Goal: Task Accomplishment & Management: Use online tool/utility

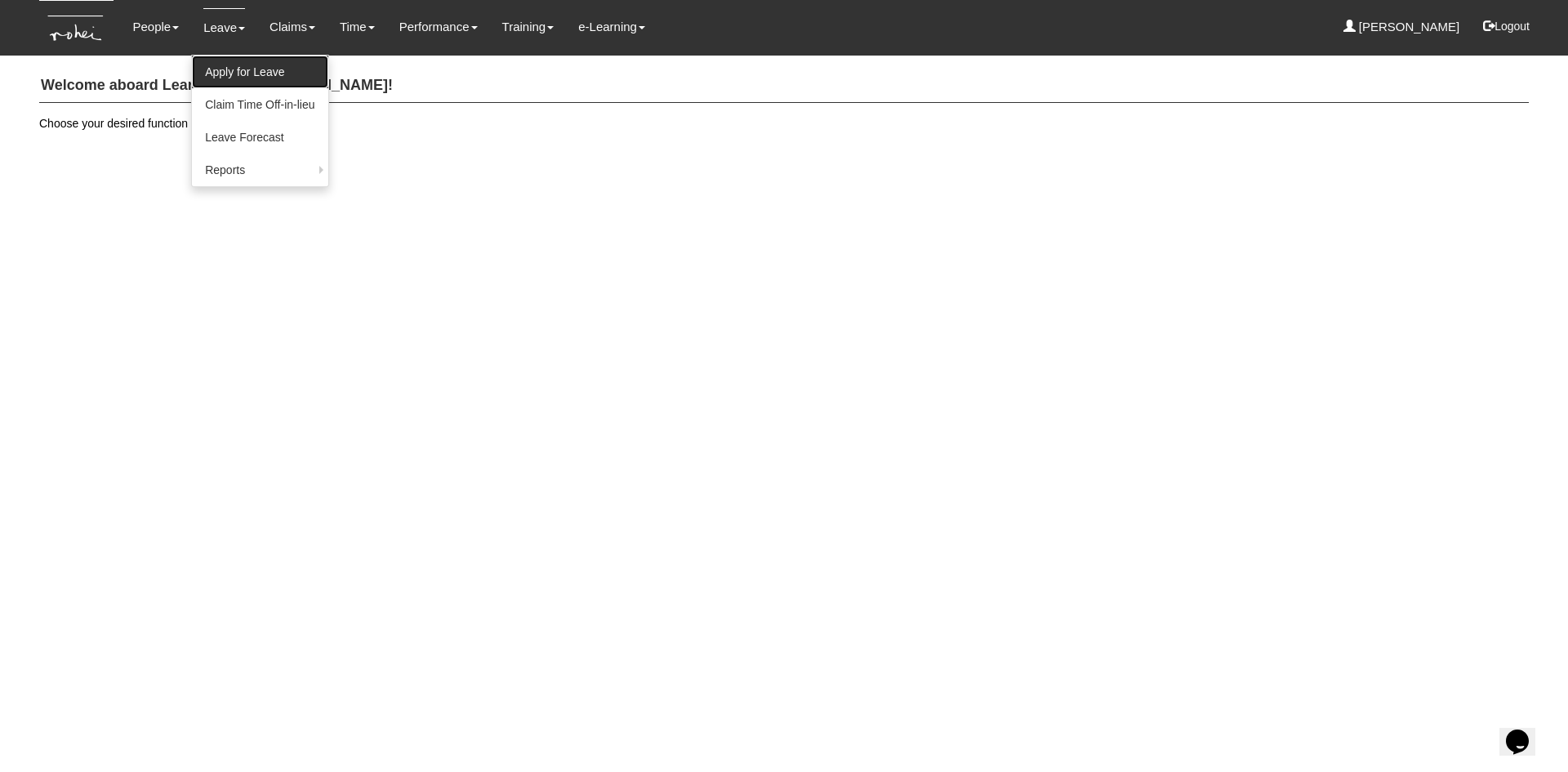
click at [234, 74] on link "Apply for Leave" at bounding box center [259, 72] width 136 height 32
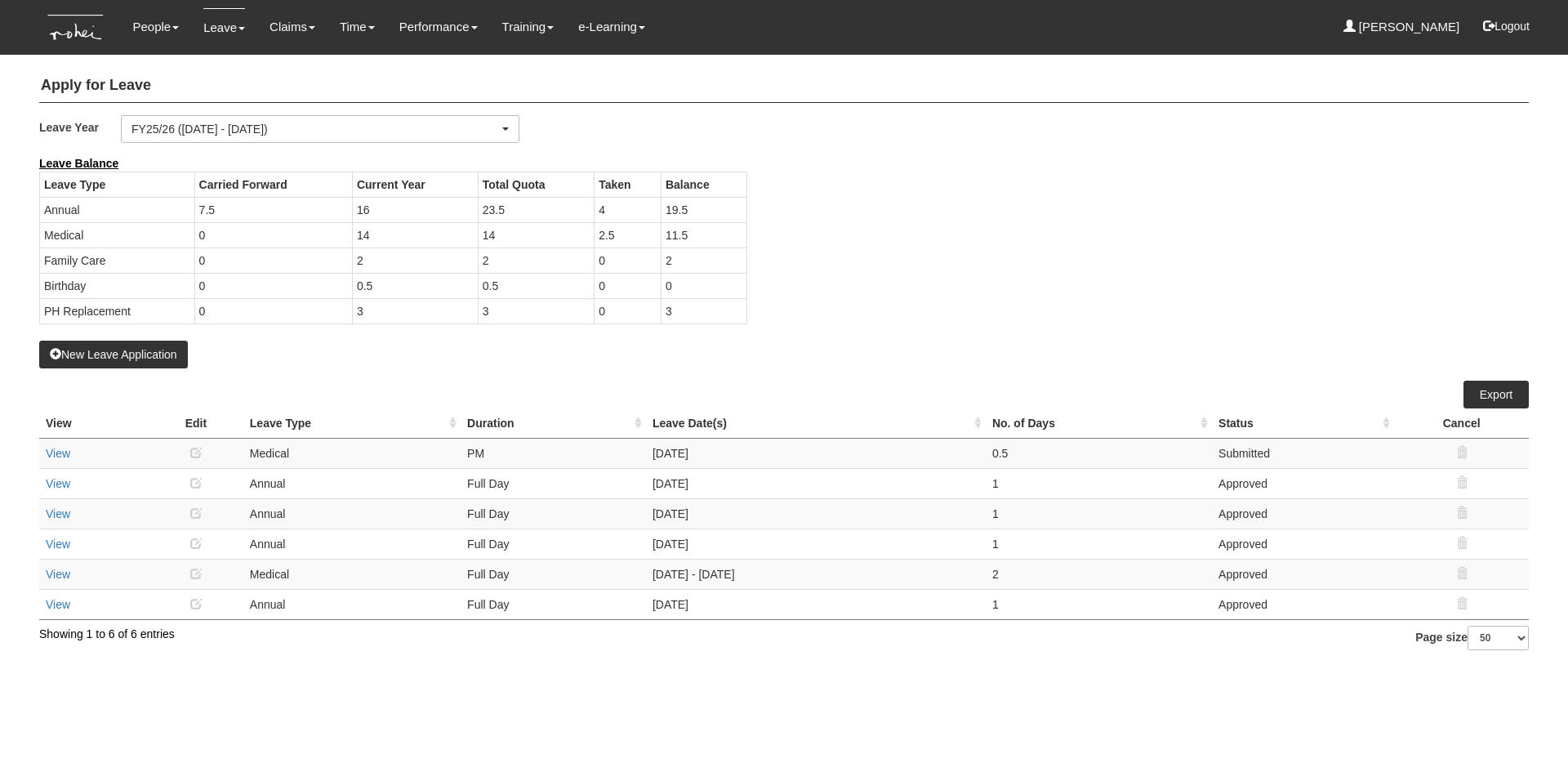
select select "50"
click at [275, 141] on link "Approve Claims" at bounding box center [322, 136] width 129 height 32
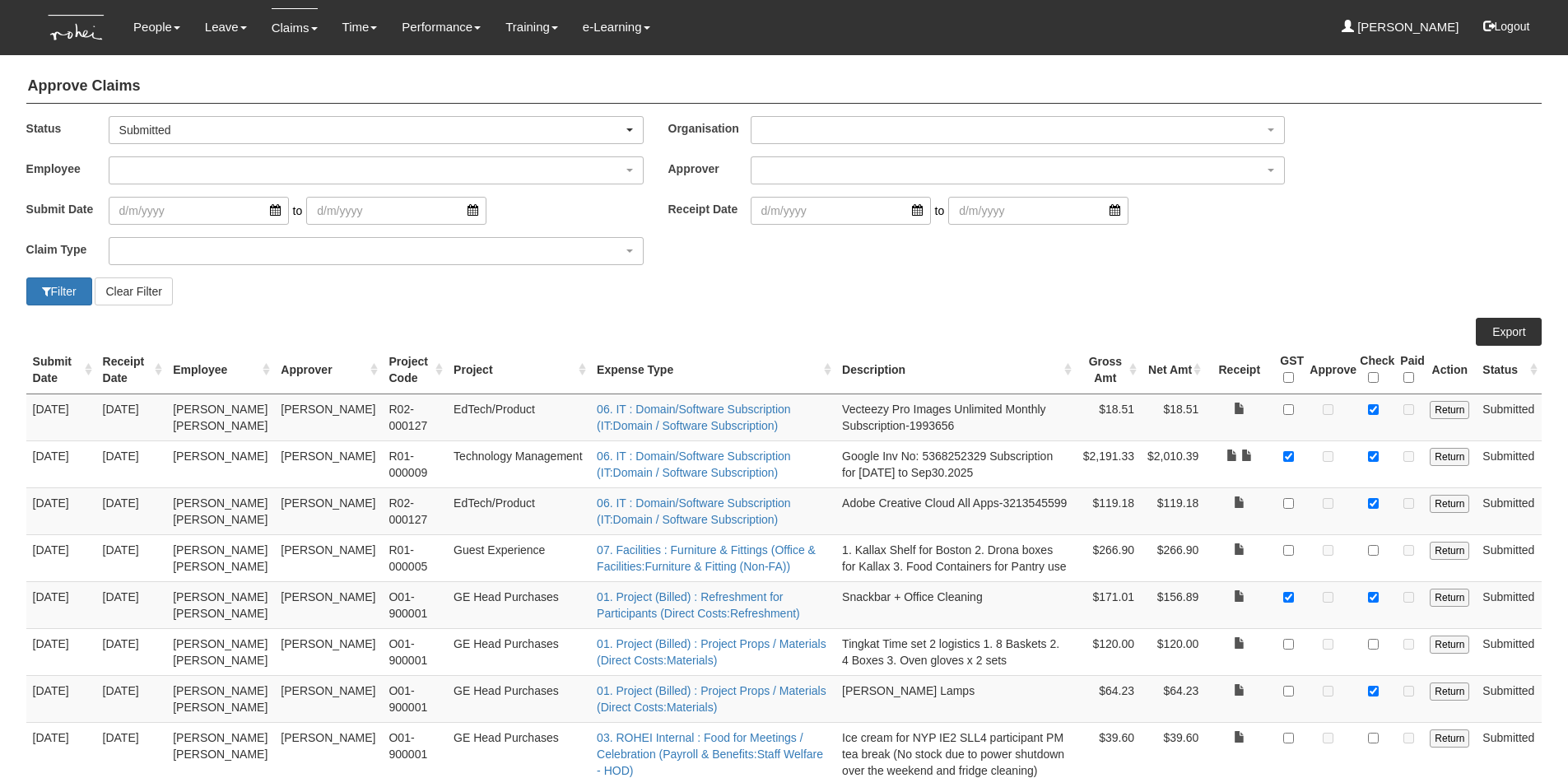
select select "50"
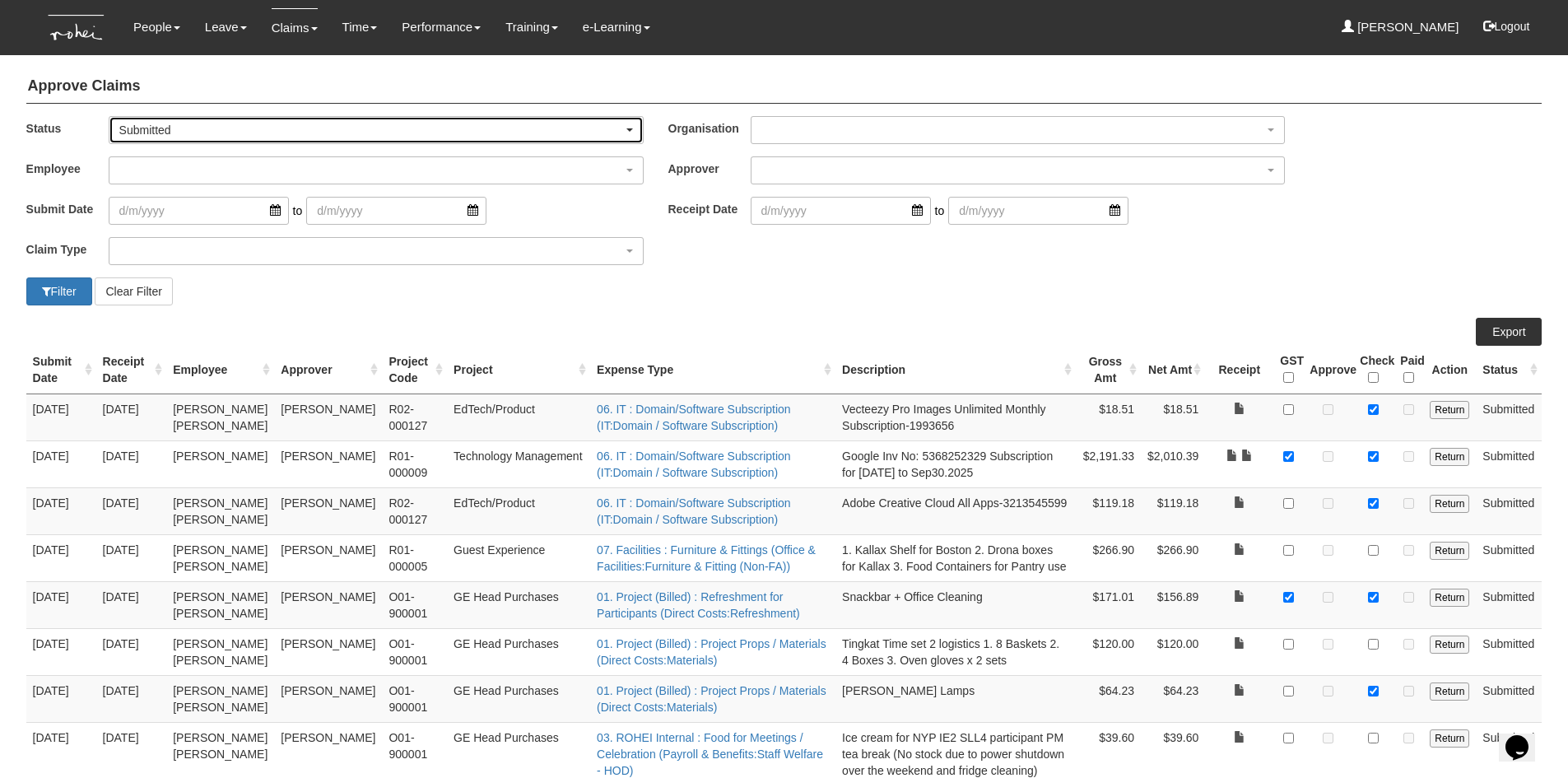
click at [628, 132] on div "Submitted" at bounding box center [375, 130] width 514 height 17
click at [176, 158] on link "-- All --" at bounding box center [152, 158] width 85 height 22
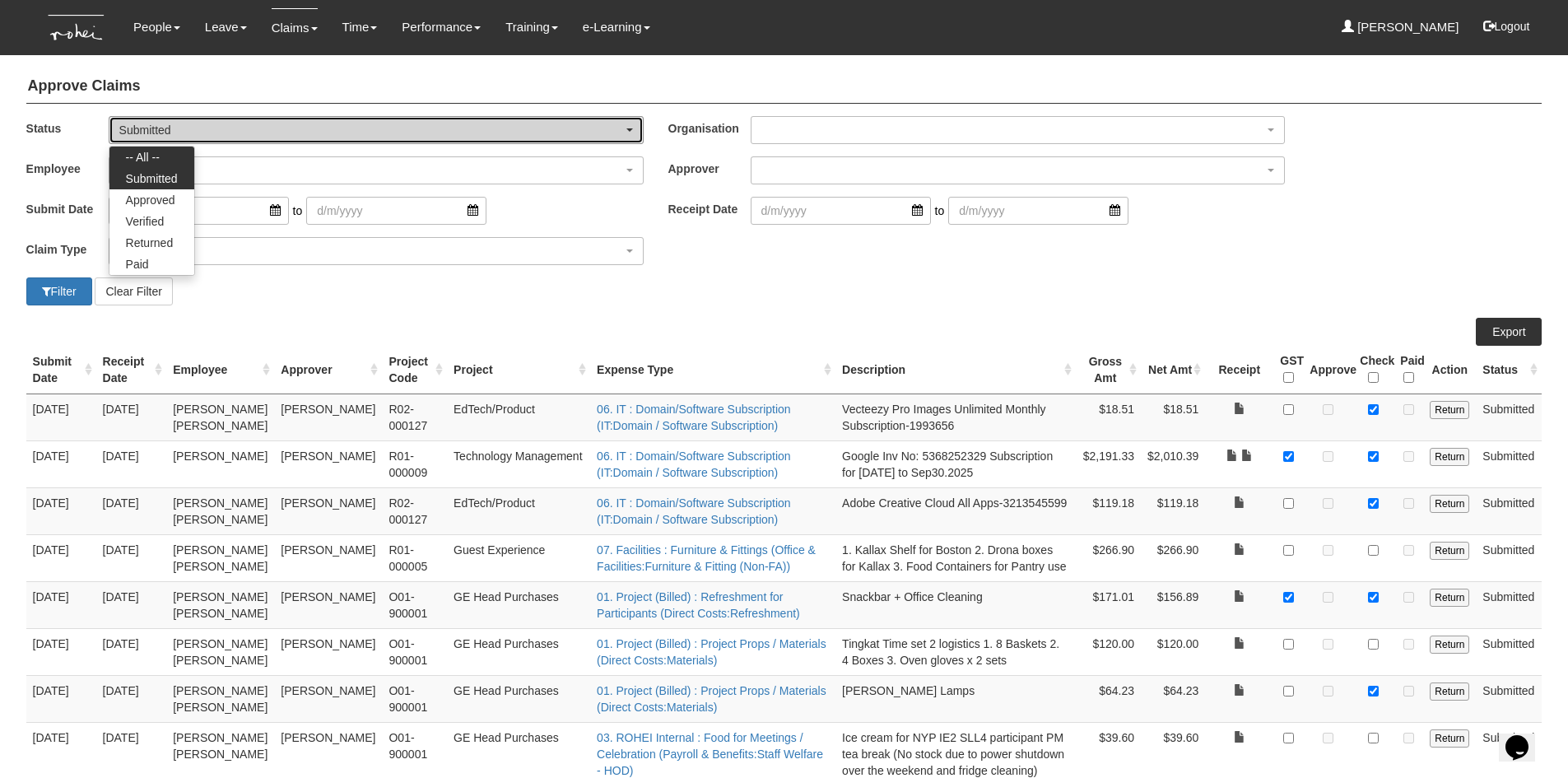
select select "All"
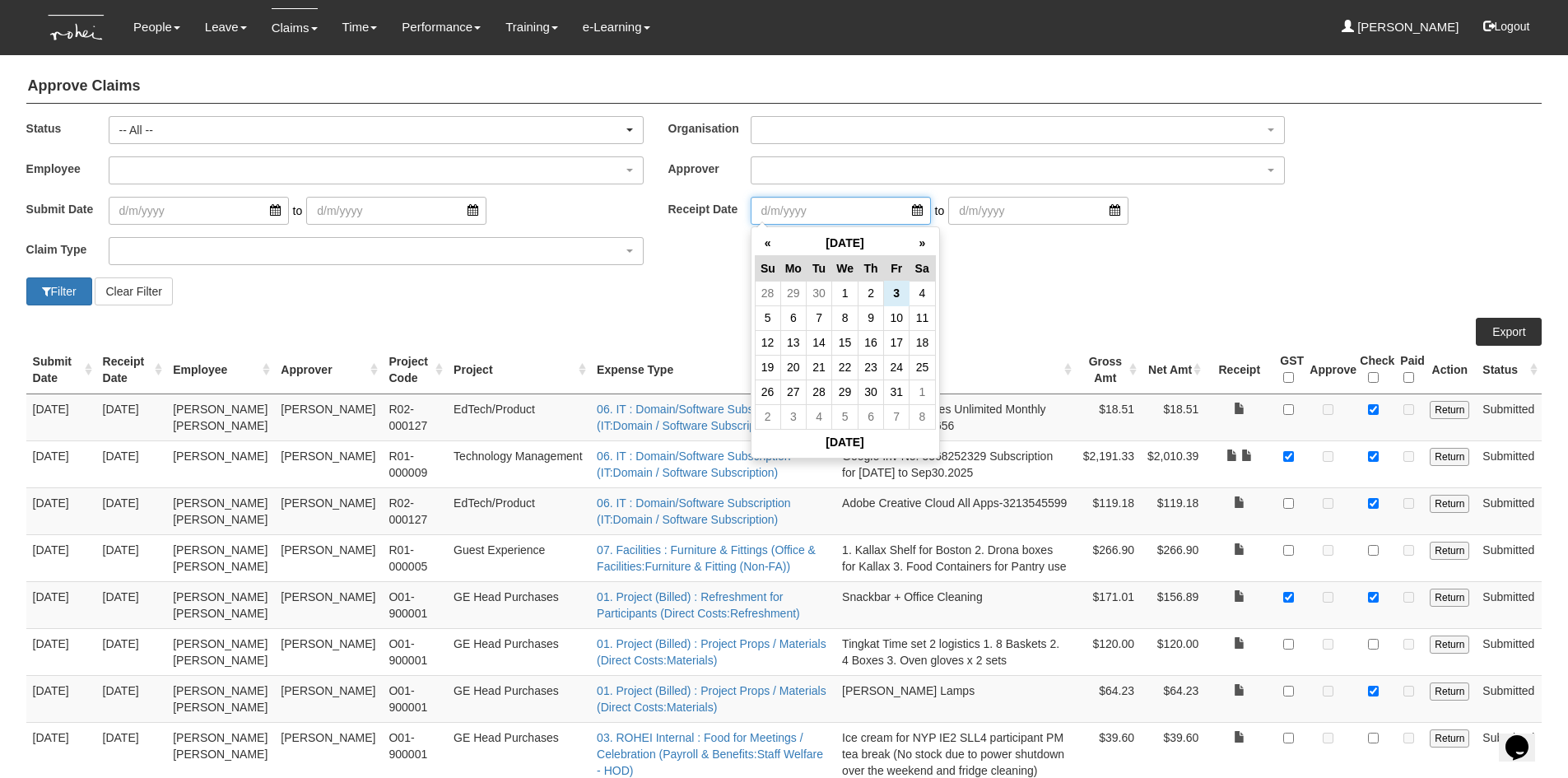
click at [831, 215] on input "search" at bounding box center [841, 210] width 180 height 28
click at [760, 251] on th "«" at bounding box center [768, 243] width 25 height 25
click at [762, 253] on th "«" at bounding box center [768, 243] width 25 height 25
click at [916, 391] on td "30" at bounding box center [922, 392] width 25 height 24
type input "[DATE]"
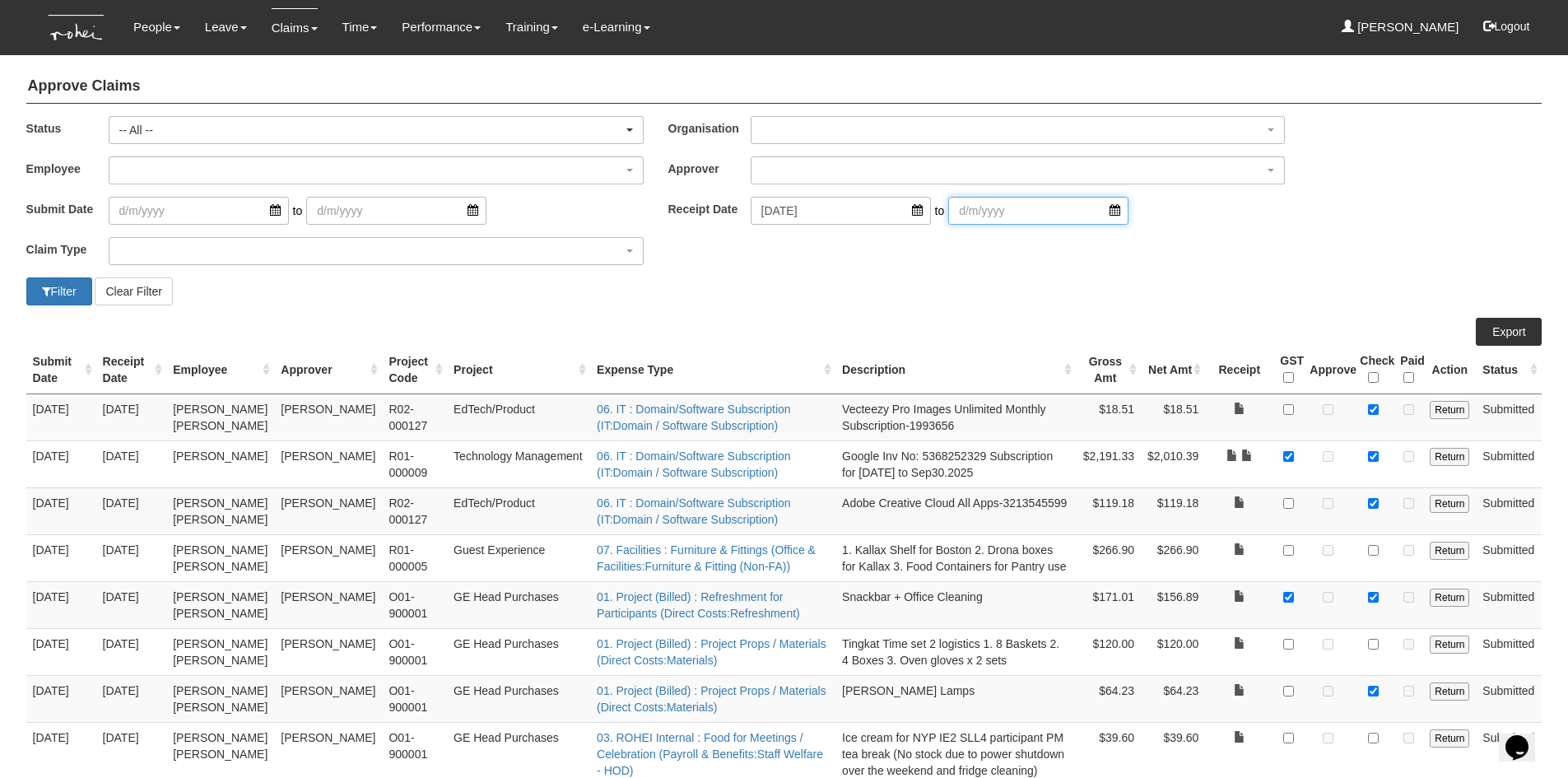
click at [1090, 210] on input "search" at bounding box center [1038, 210] width 180 height 28
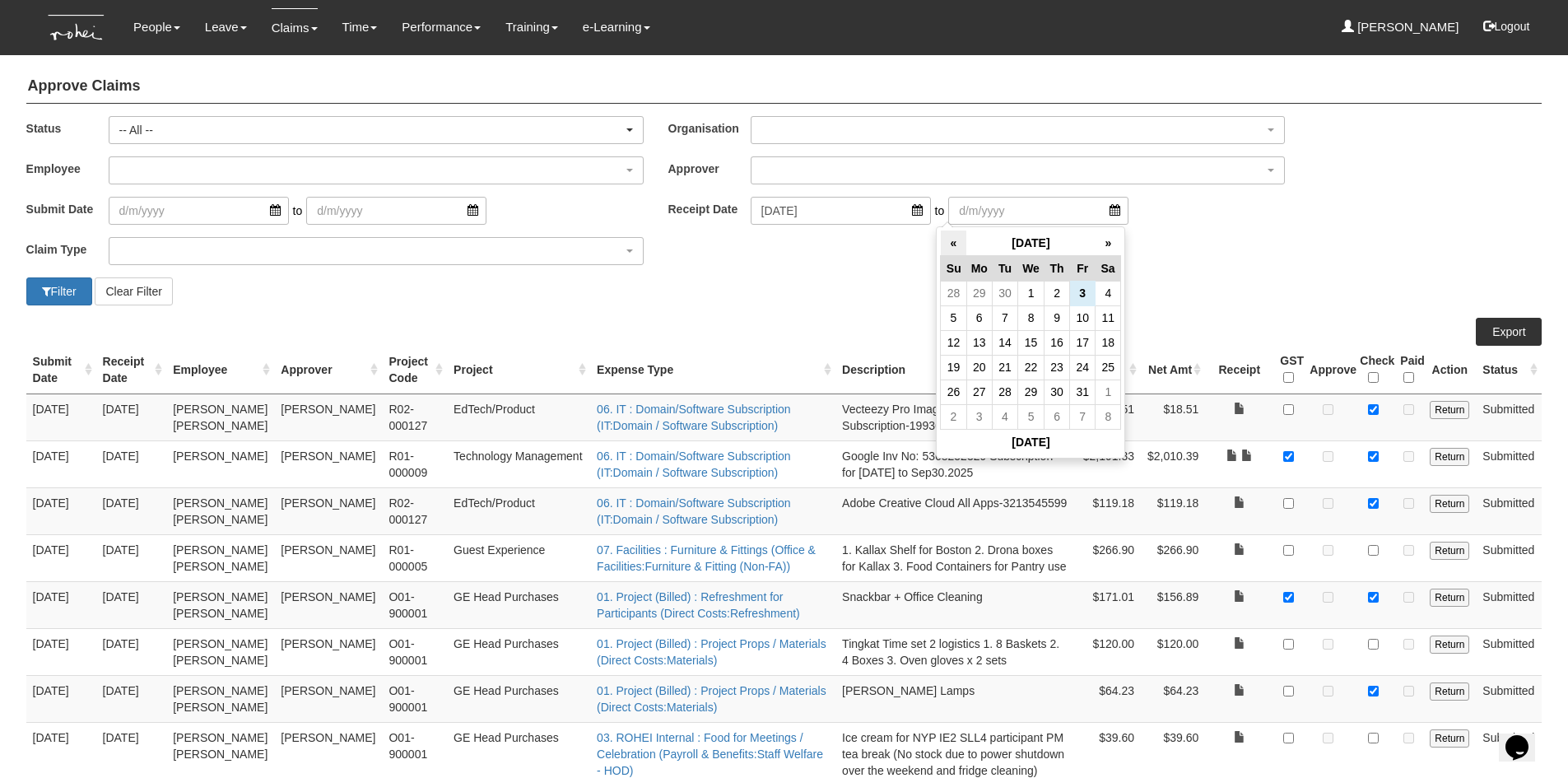
click at [950, 248] on th "«" at bounding box center [954, 243] width 25 height 25
click at [1007, 387] on td "30" at bounding box center [1004, 392] width 25 height 24
type input "[DATE]"
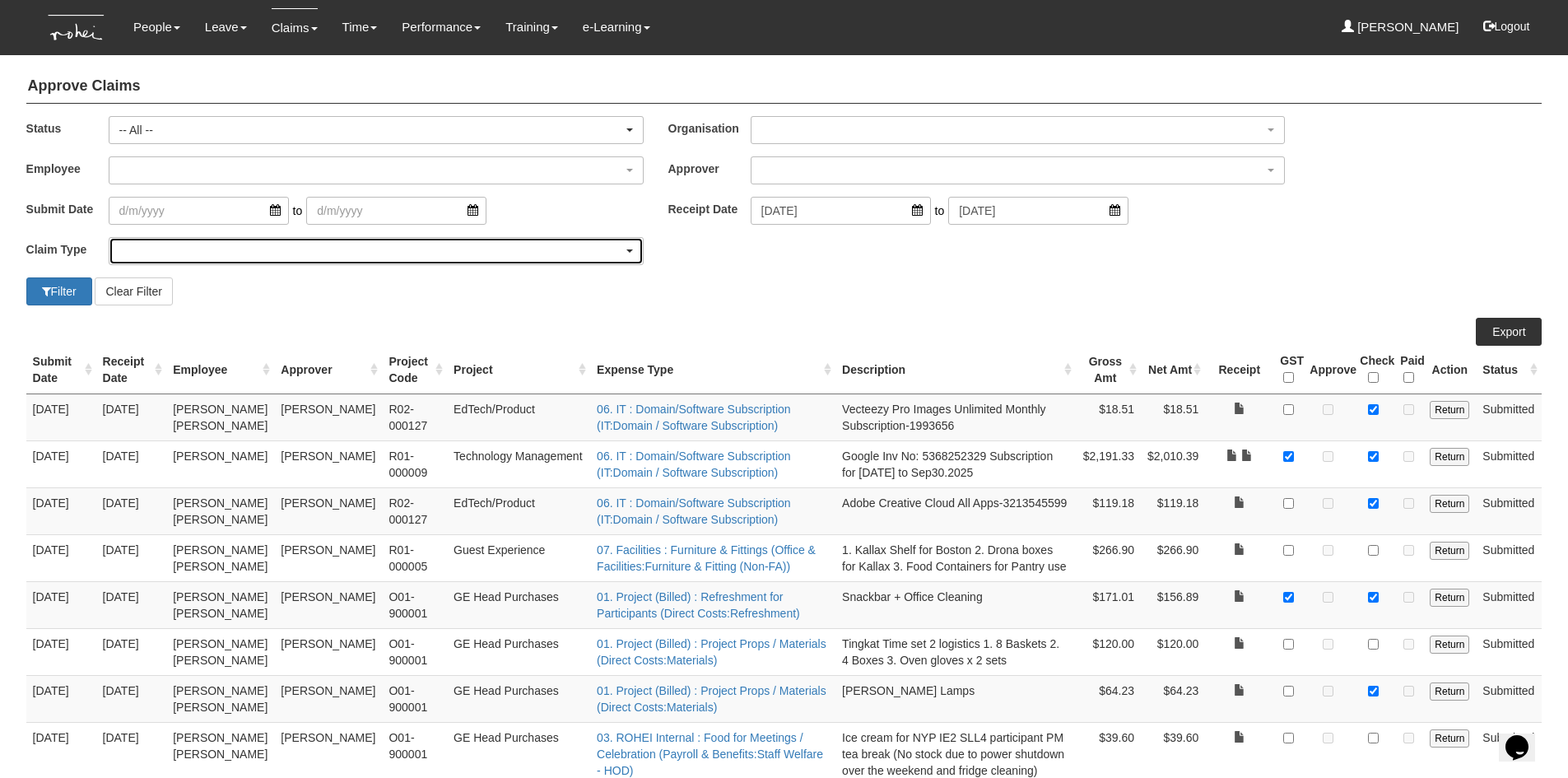
click at [211, 243] on div "button" at bounding box center [376, 251] width 533 height 26
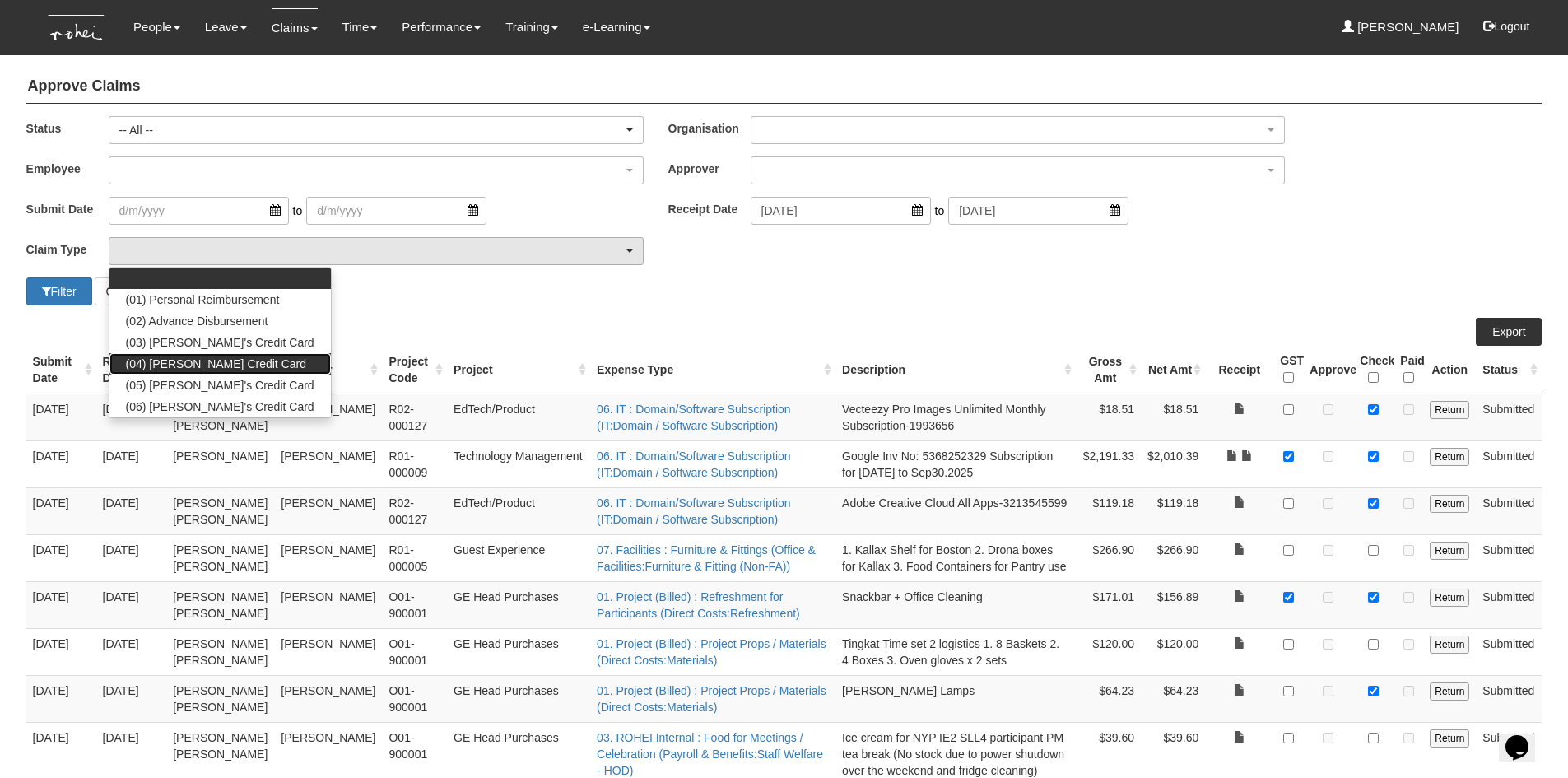
click at [213, 365] on span "(04) [PERSON_NAME] Credit Card" at bounding box center [215, 364] width 180 height 17
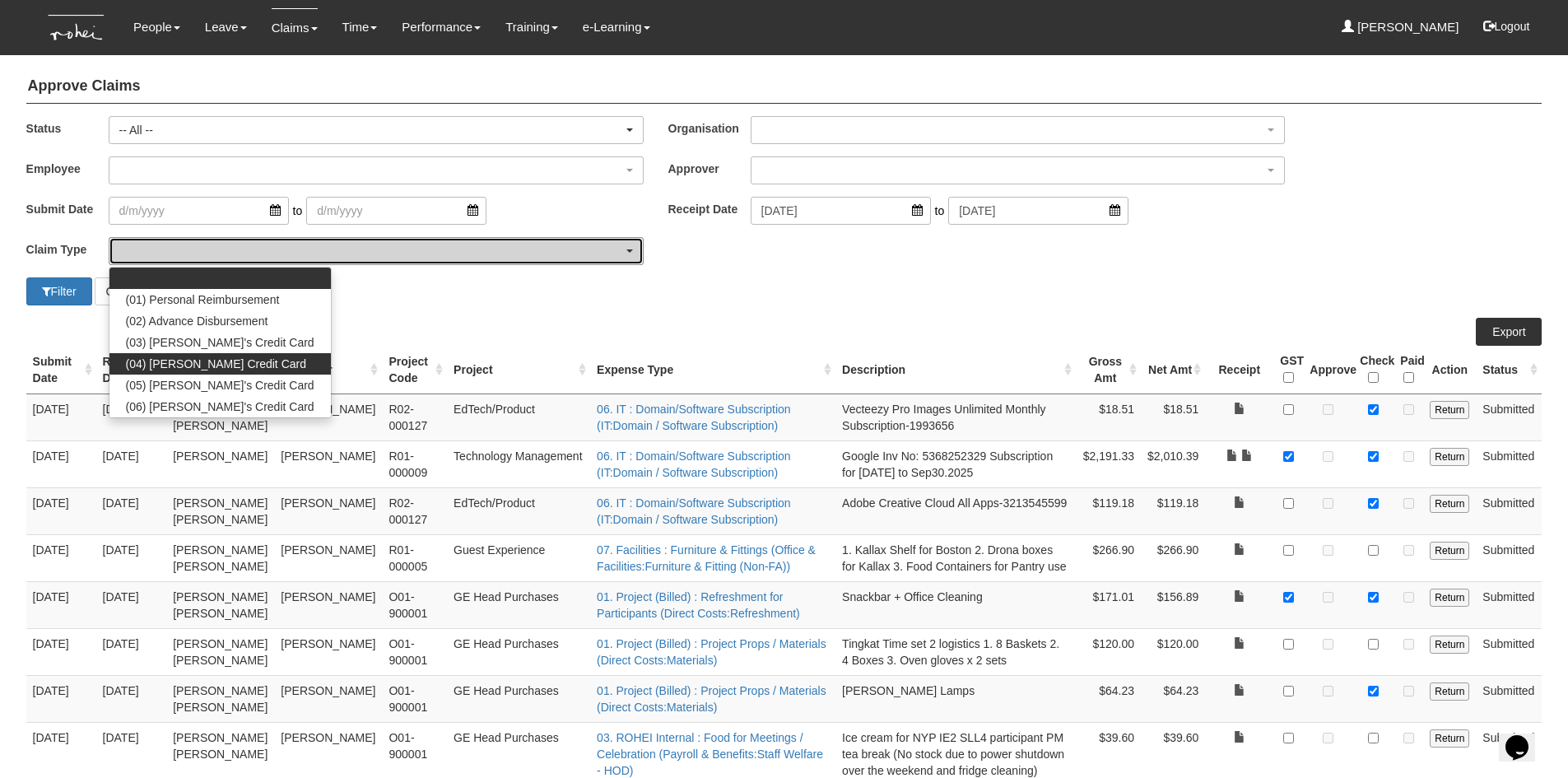
select select "16"
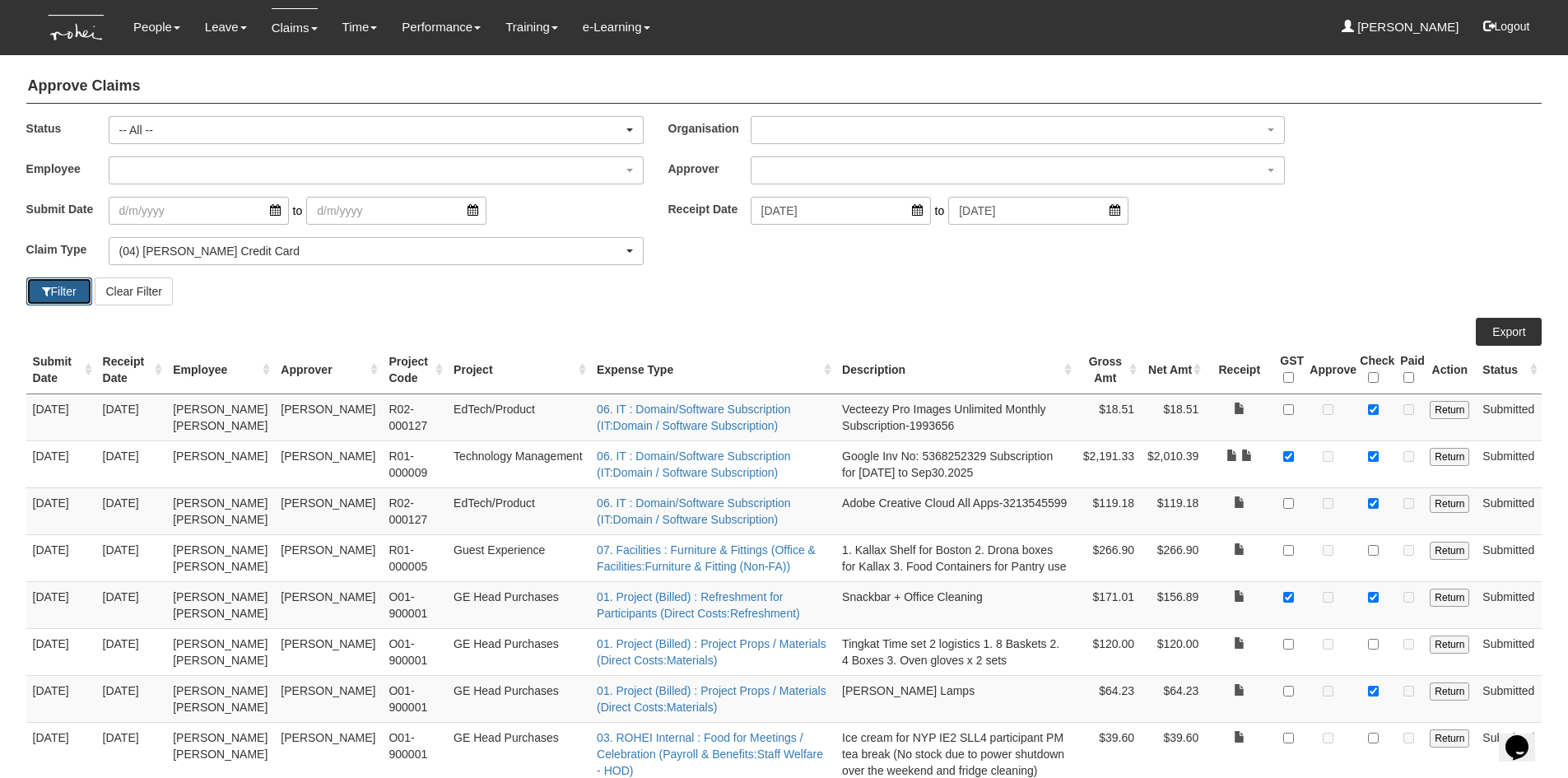
click at [78, 299] on button "Filter" at bounding box center [59, 291] width 66 height 28
select select "50"
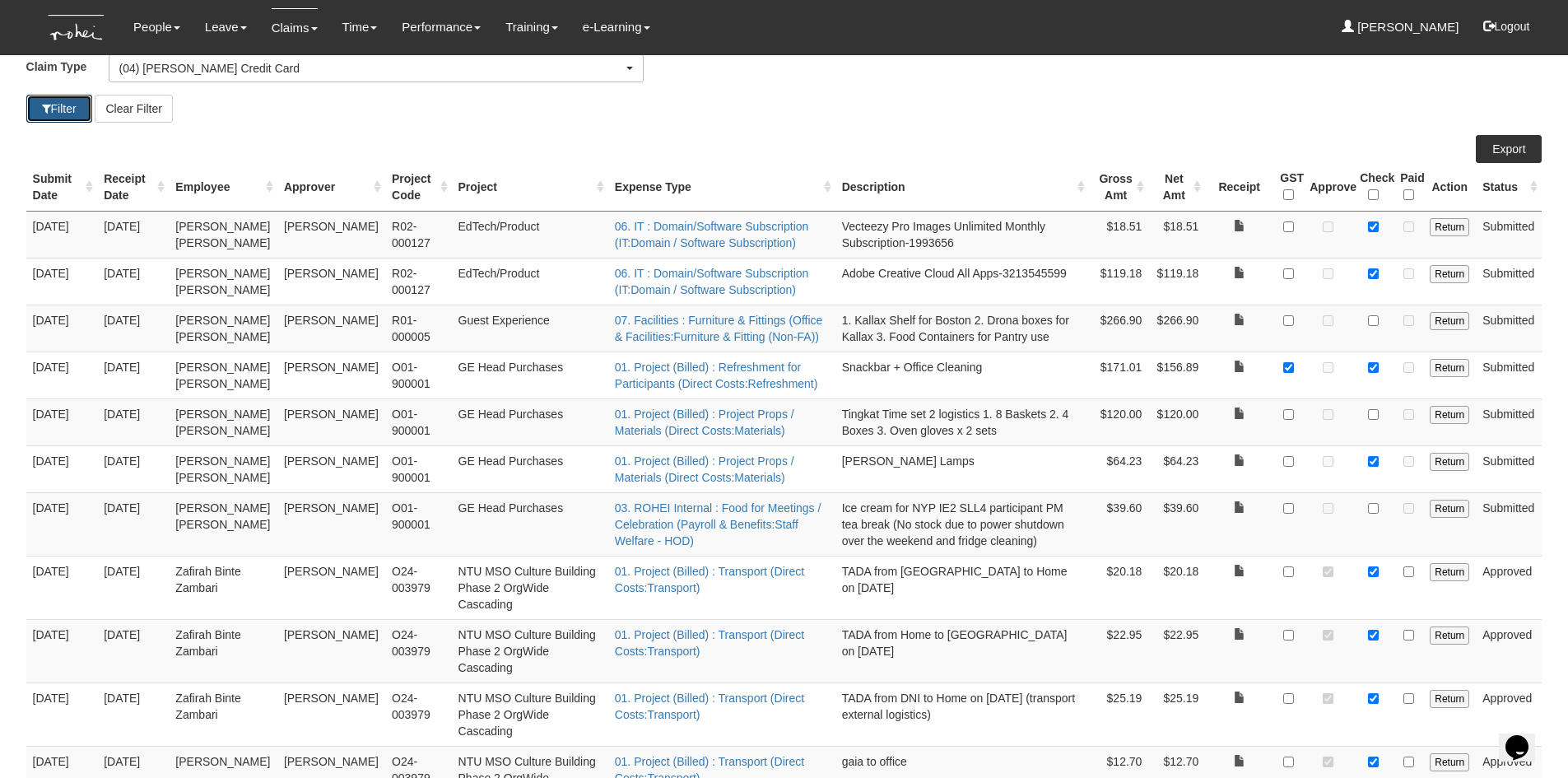
scroll to position [48, 0]
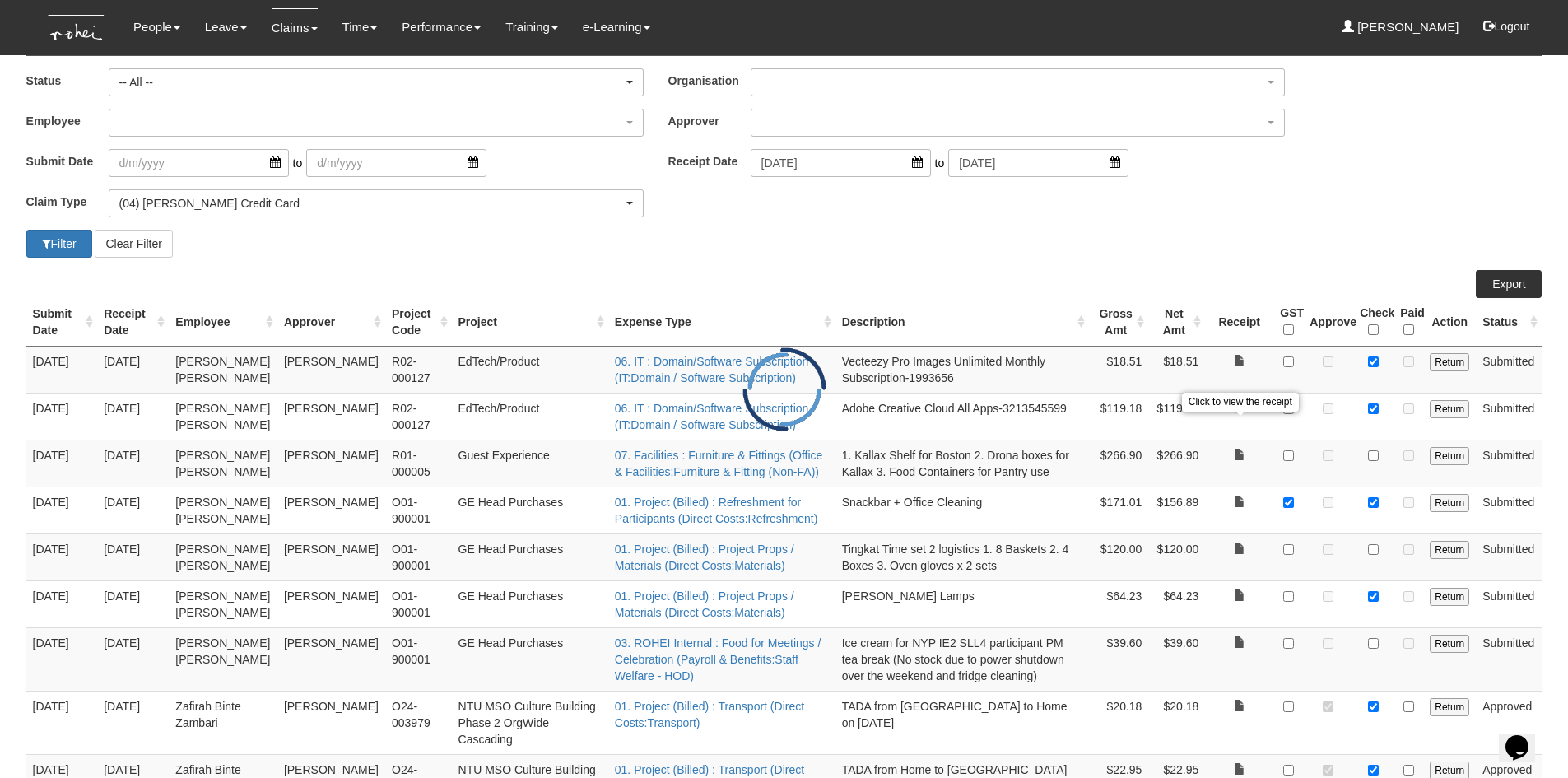
click at [1237, 413] on link at bounding box center [1239, 407] width 12 height 12
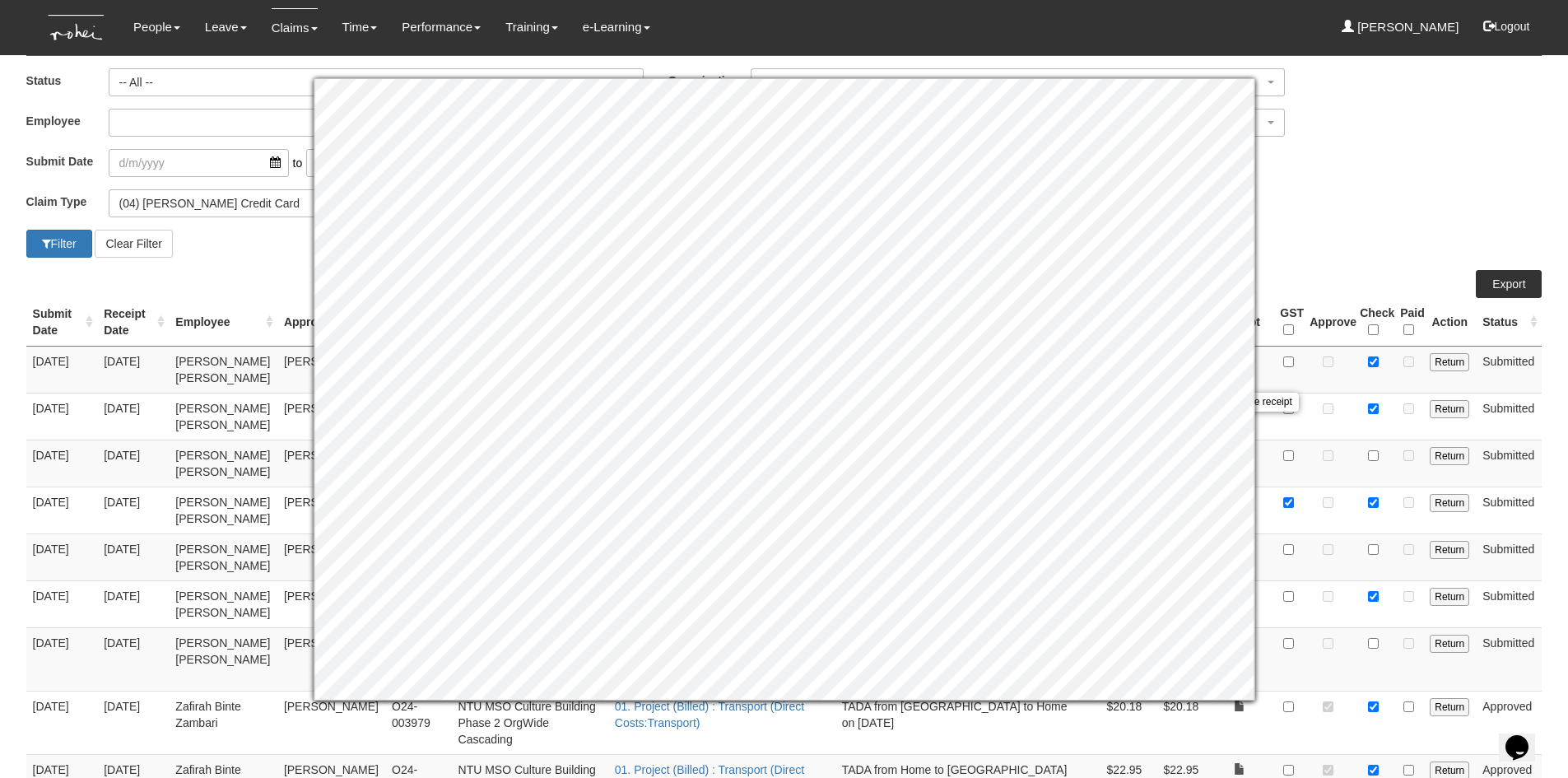
click at [1336, 231] on div "Filter Clear Filter" at bounding box center [784, 243] width 1541 height 28
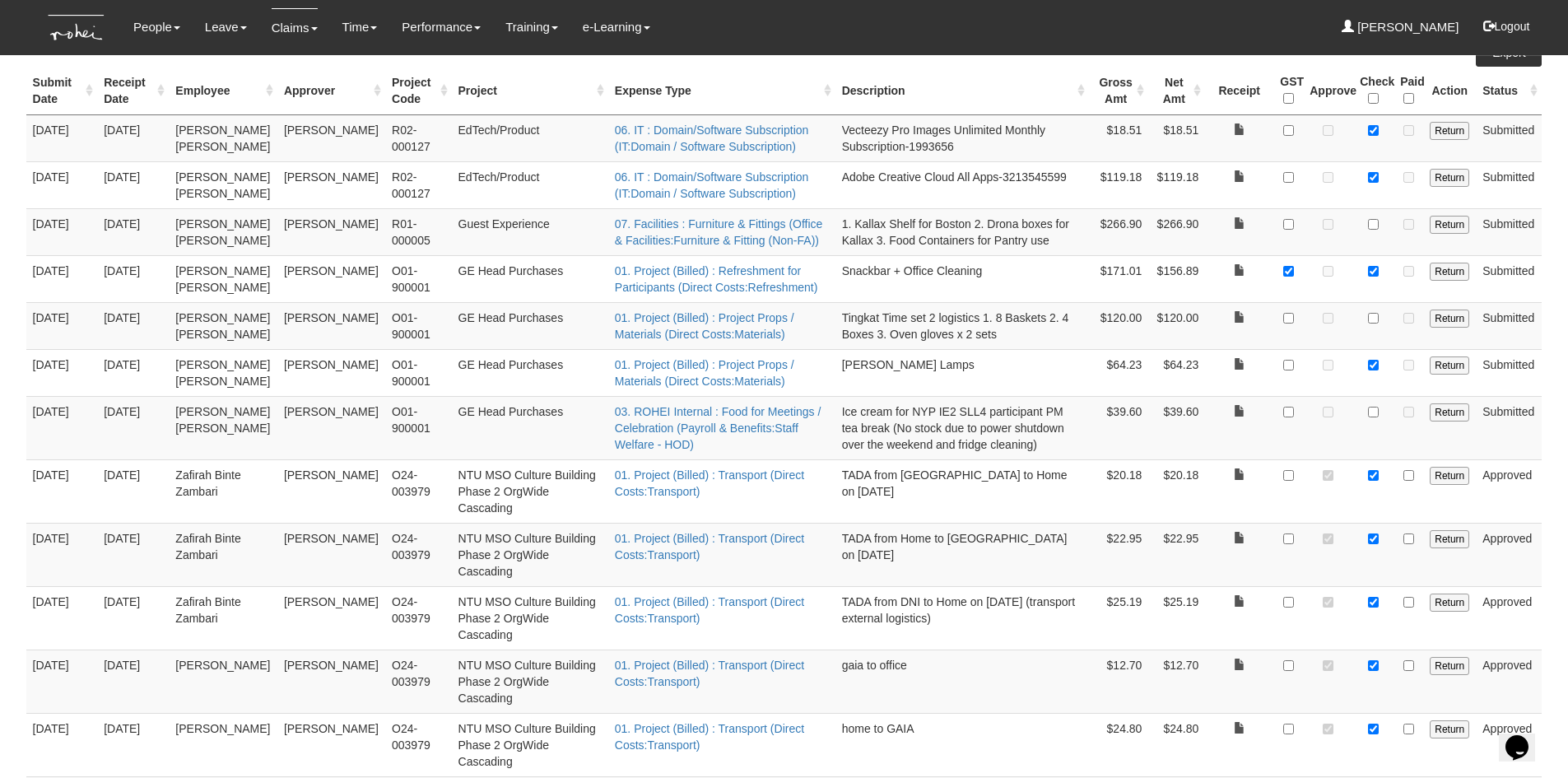
scroll to position [0, 0]
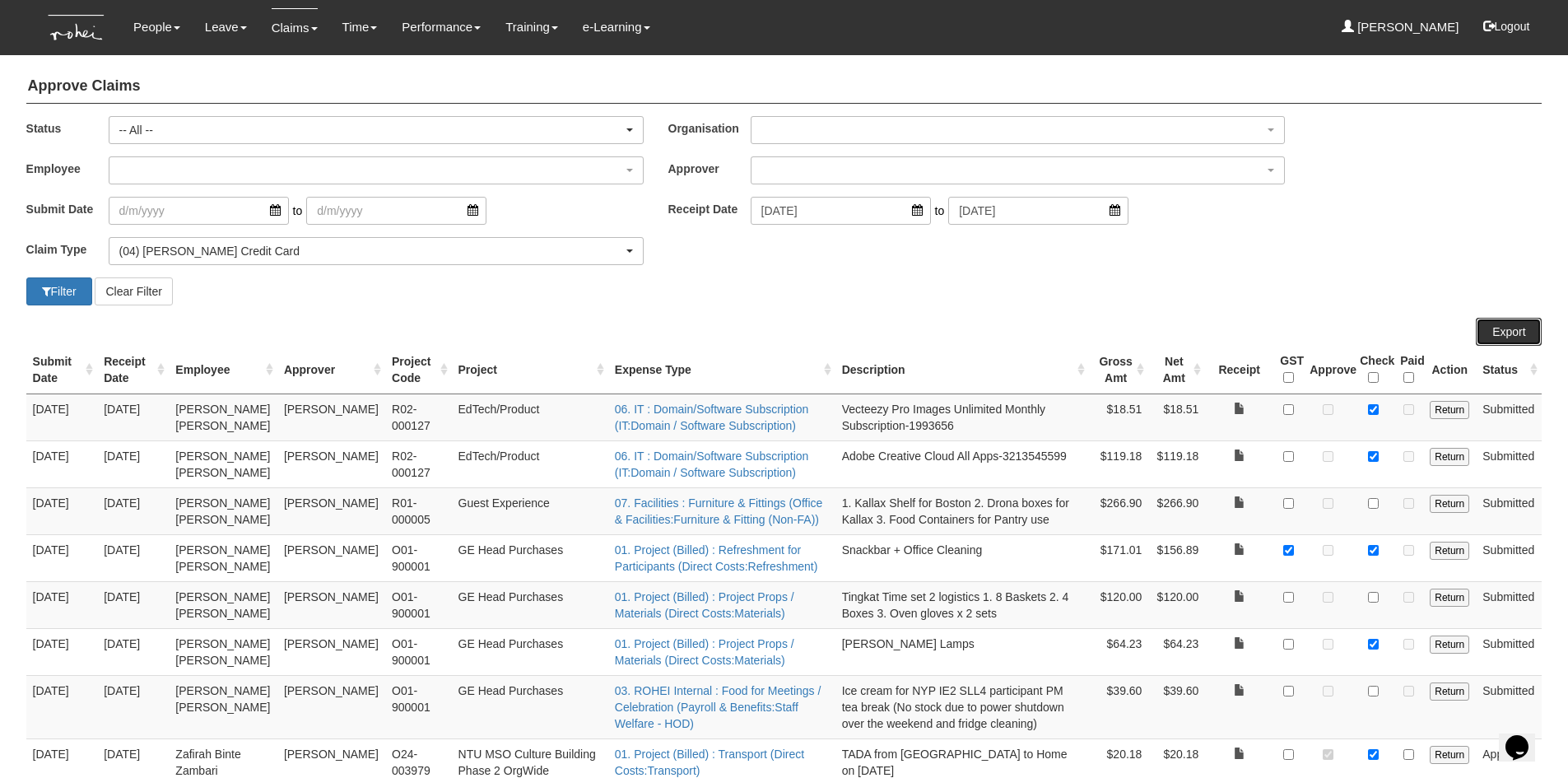
click at [1516, 335] on link "Export" at bounding box center [1508, 331] width 66 height 28
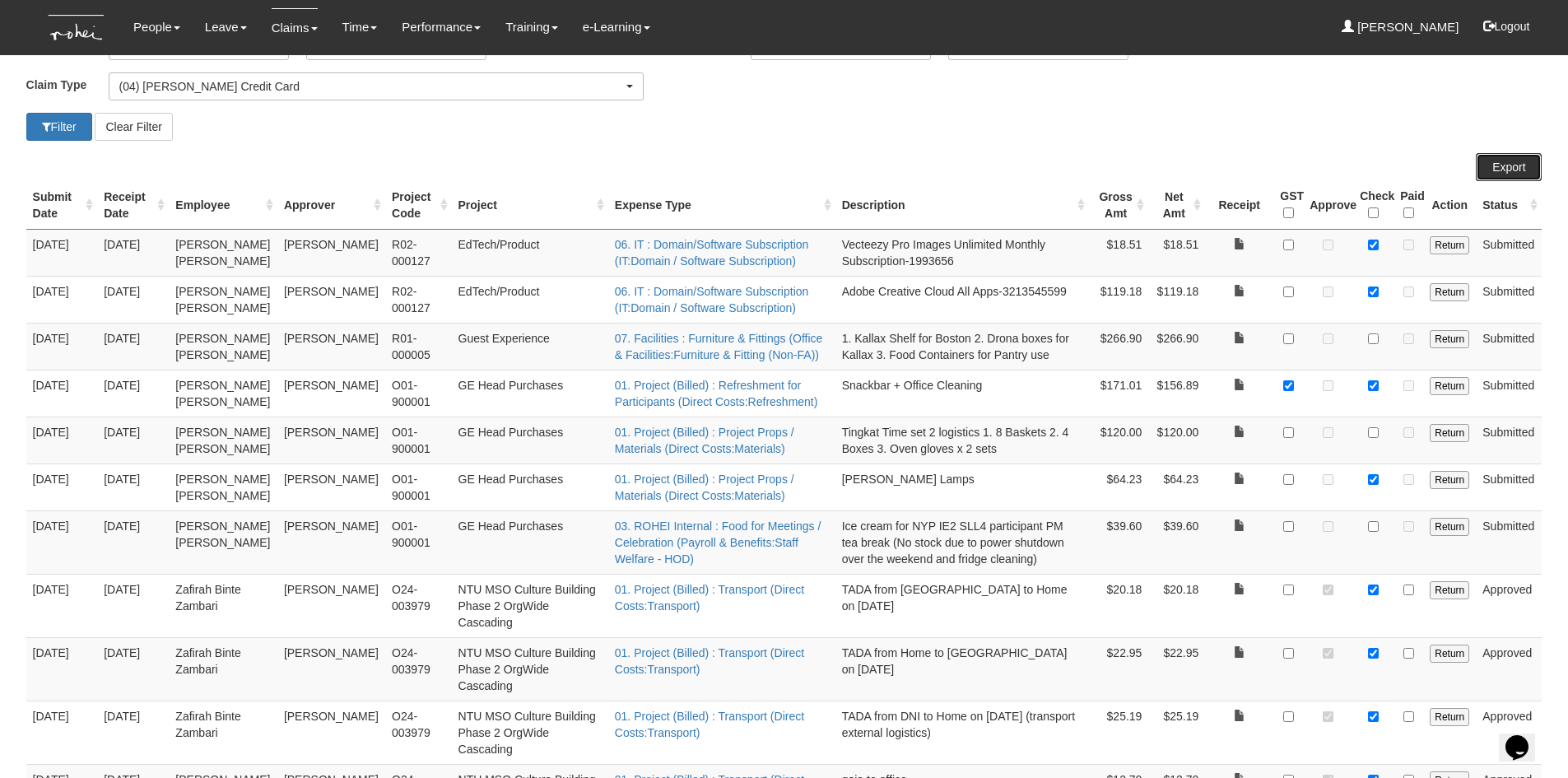
scroll to position [130, 0]
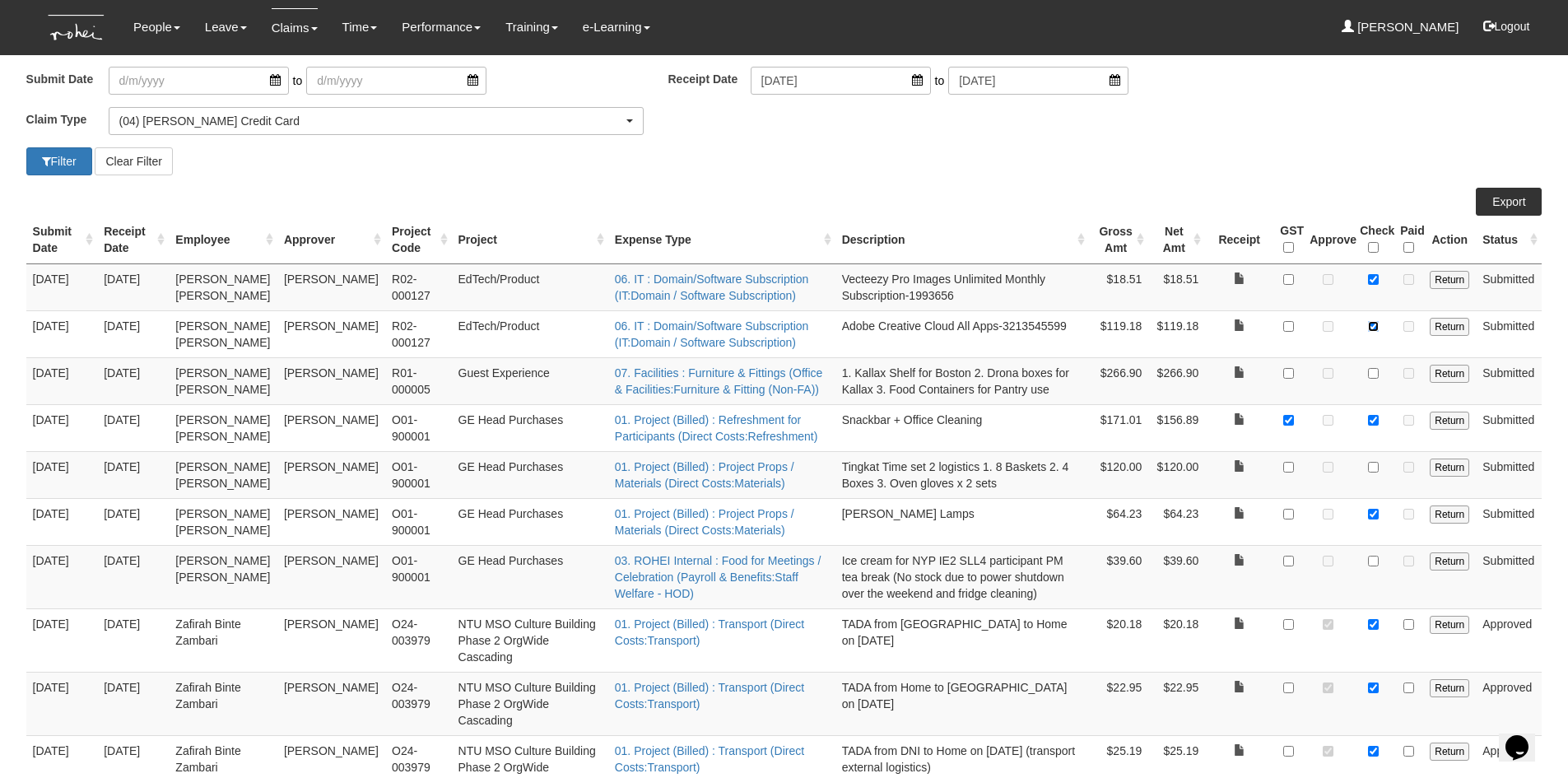
click at [1373, 332] on input "checkbox" at bounding box center [1373, 326] width 11 height 11
checkbox input "false"
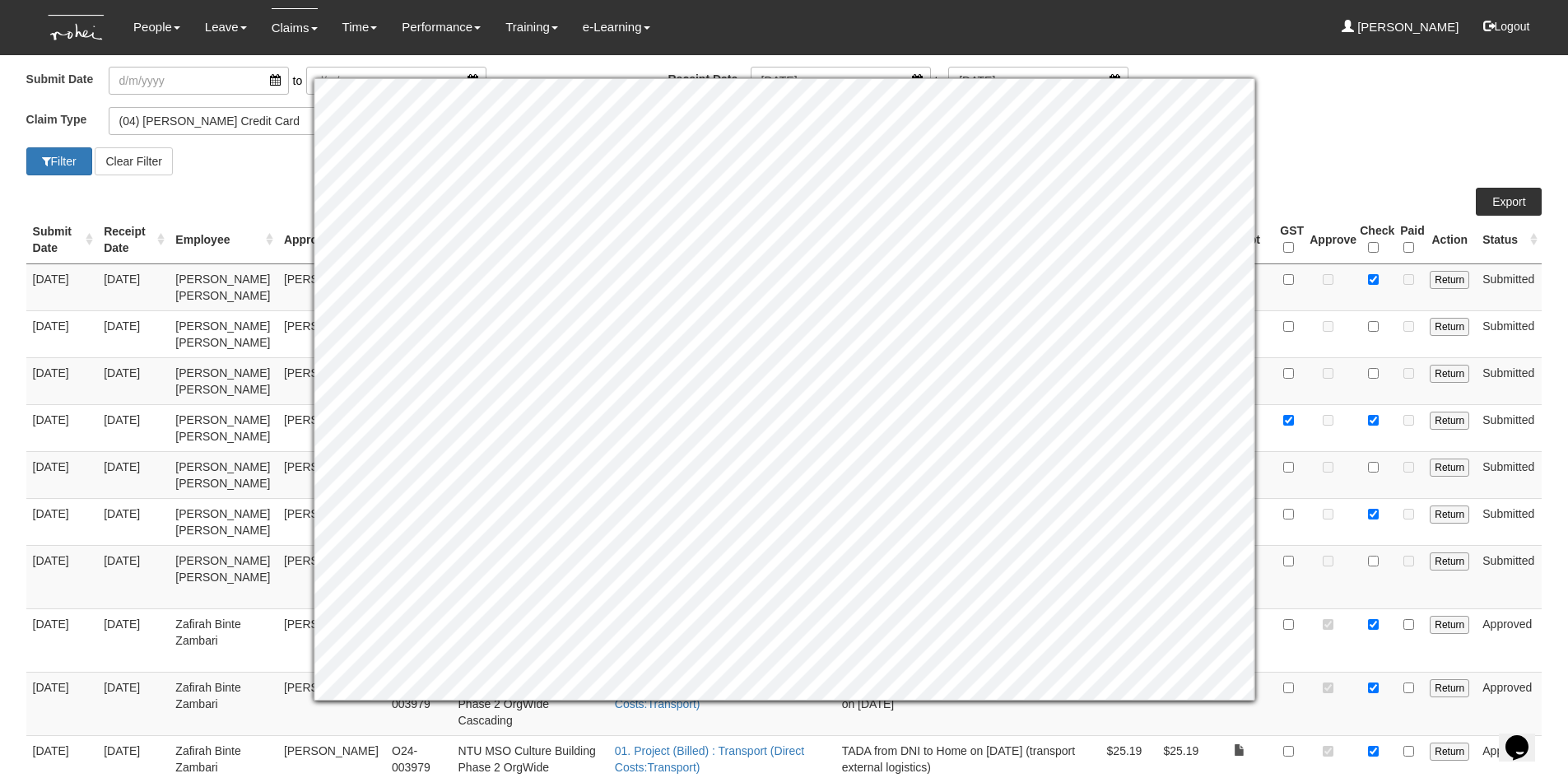
click at [1365, 357] on td at bounding box center [1374, 334] width 40 height 47
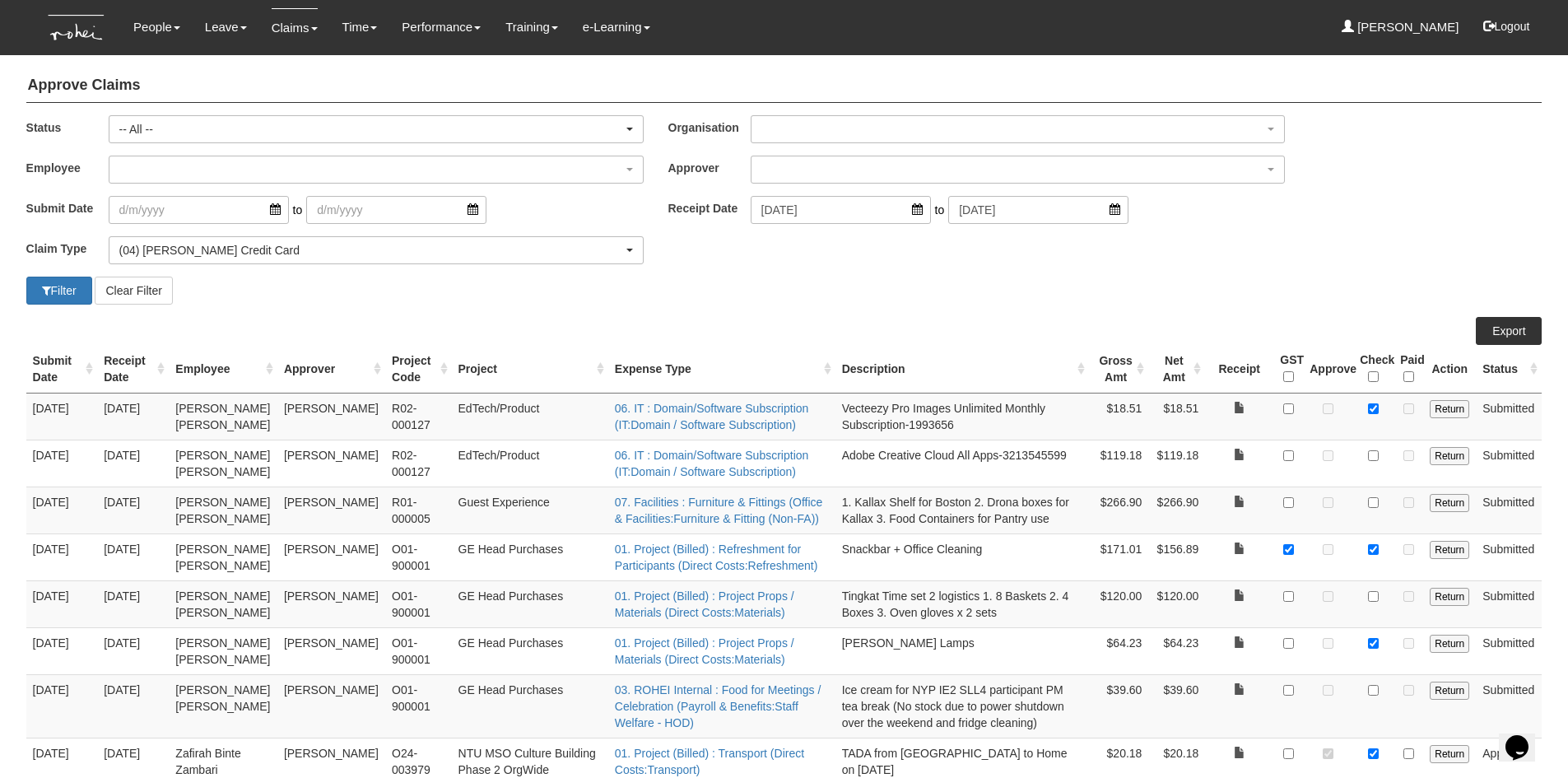
scroll to position [0, 0]
click at [1514, 336] on link "Export" at bounding box center [1508, 331] width 66 height 28
click at [56, 287] on button "Filter" at bounding box center [59, 291] width 66 height 28
select select "50"
click at [56, 287] on button "Filter" at bounding box center [59, 291] width 66 height 28
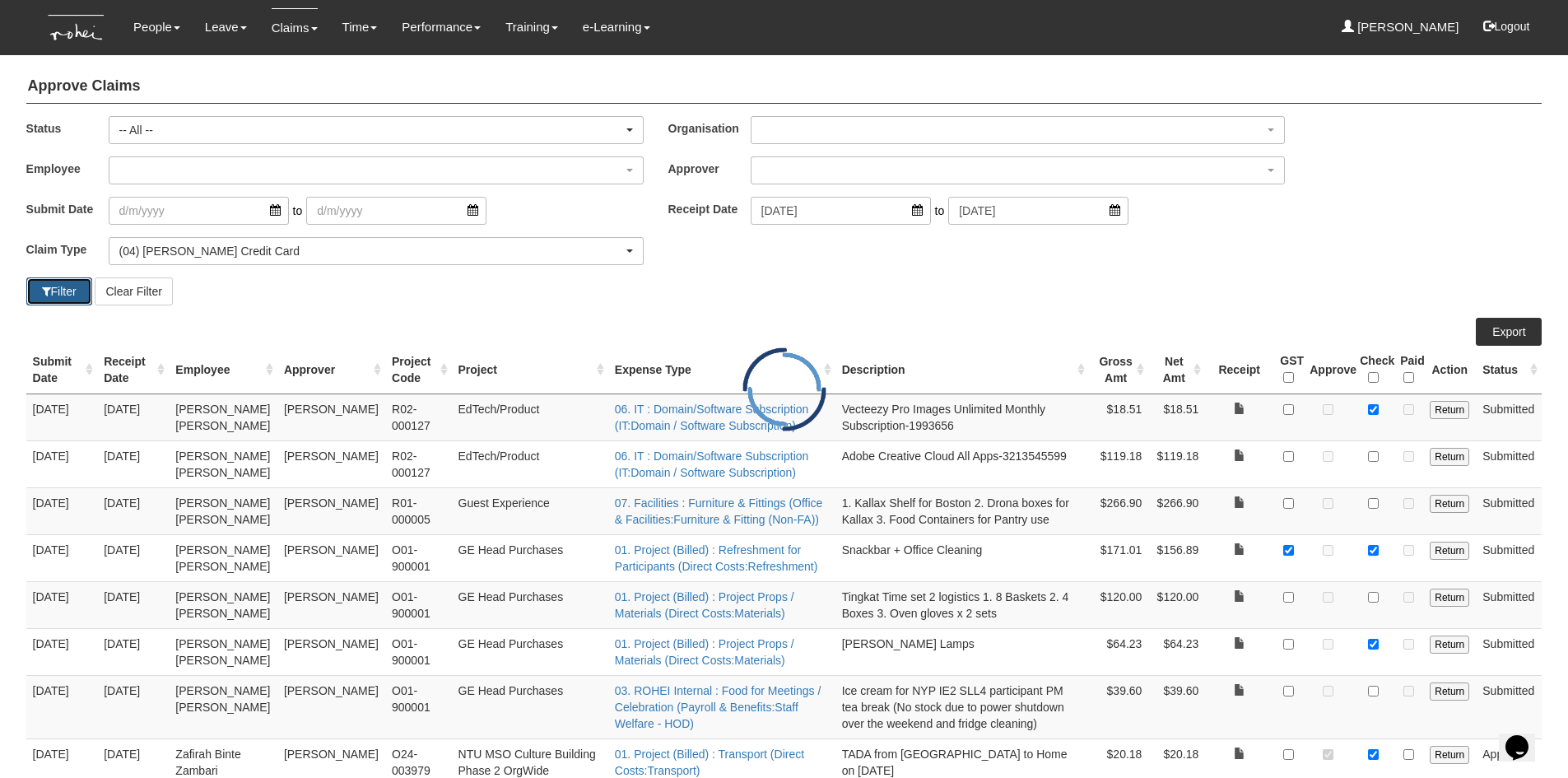
click at [56, 287] on button "Filter" at bounding box center [59, 291] width 66 height 28
select select "50"
click at [43, 290] on span "button" at bounding box center [46, 292] width 9 height 12
select select "50"
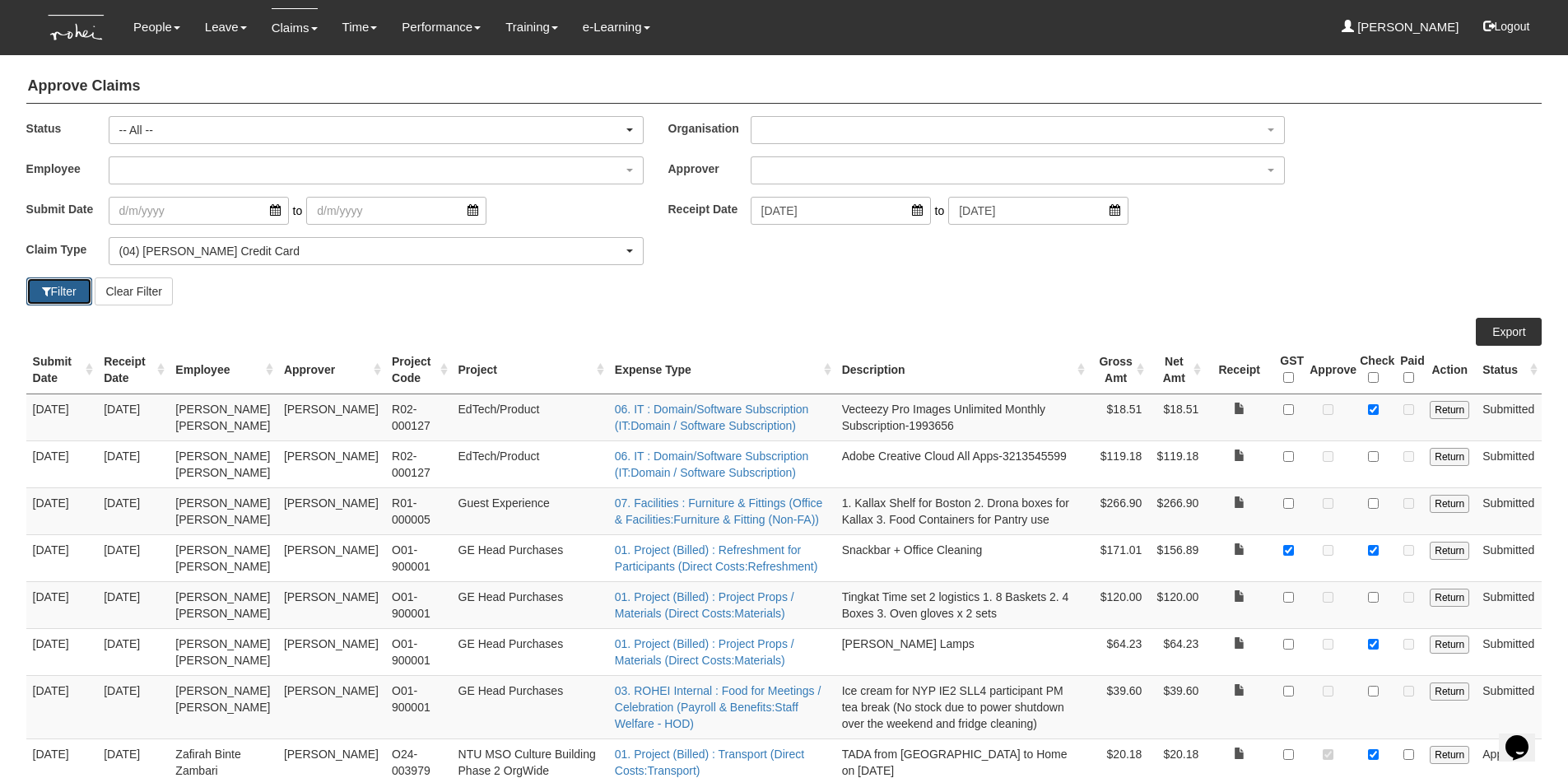
click at [64, 285] on button "Filter" at bounding box center [59, 291] width 66 height 28
select select "50"
click at [888, 303] on div "Filter Clear Filter" at bounding box center [784, 291] width 1541 height 28
